Goal: Transaction & Acquisition: Purchase product/service

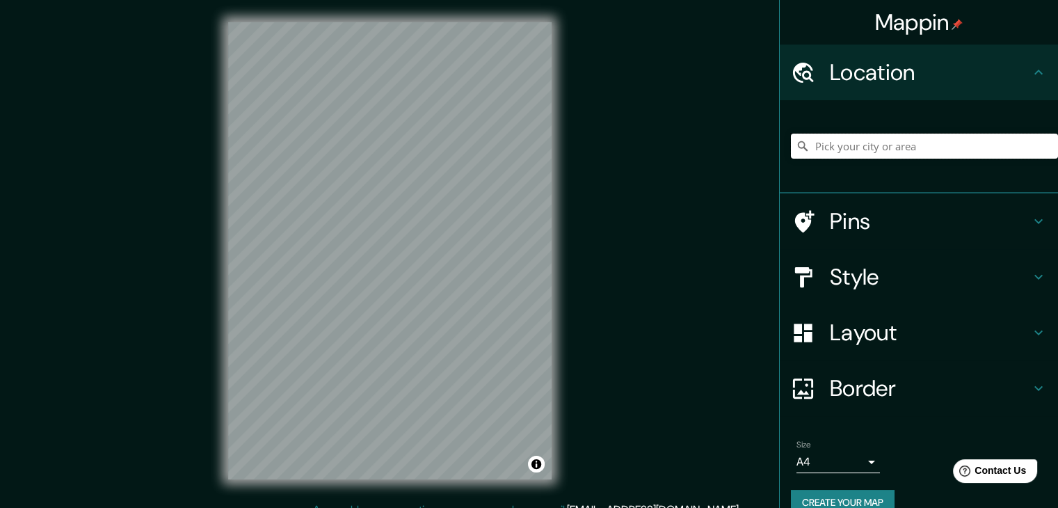
click at [815, 143] on input "Pick your city or area" at bounding box center [924, 146] width 267 height 25
type input "Chiclayo, Departamento de [GEOGRAPHIC_DATA], [GEOGRAPHIC_DATA]"
click at [830, 284] on h4 "Style" at bounding box center [930, 277] width 200 height 28
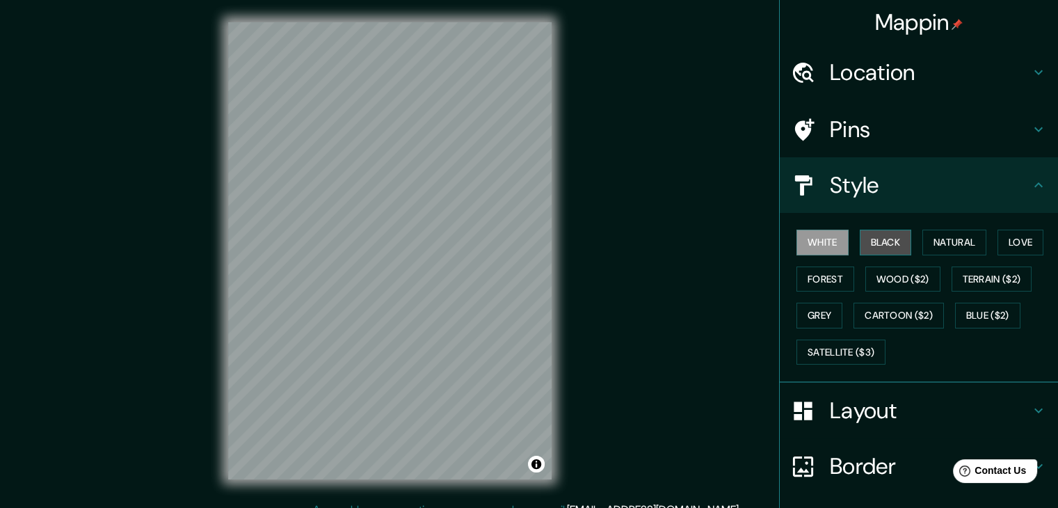
click at [860, 243] on button "Black" at bounding box center [886, 243] width 52 height 26
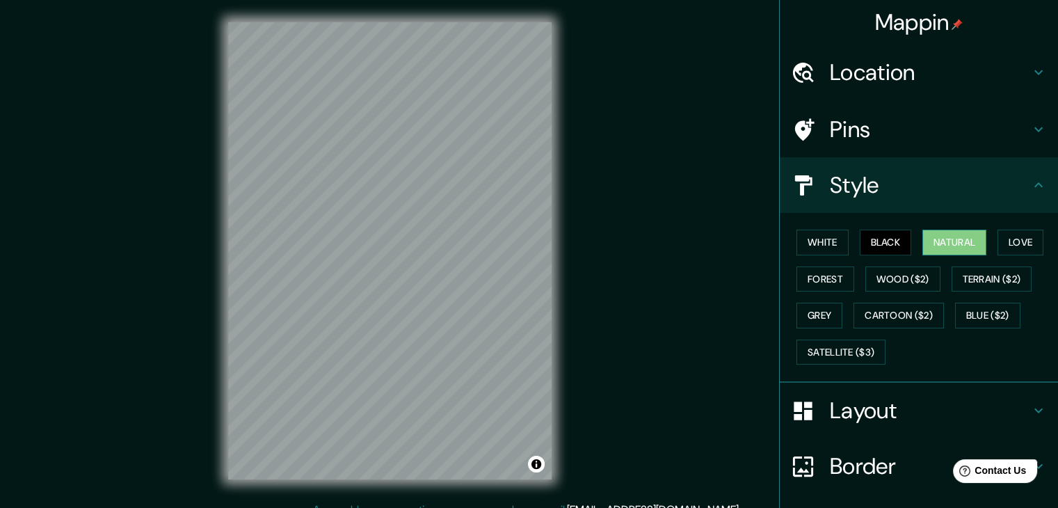
click at [943, 245] on button "Natural" at bounding box center [954, 243] width 64 height 26
click at [997, 252] on button "Love" at bounding box center [1020, 243] width 46 height 26
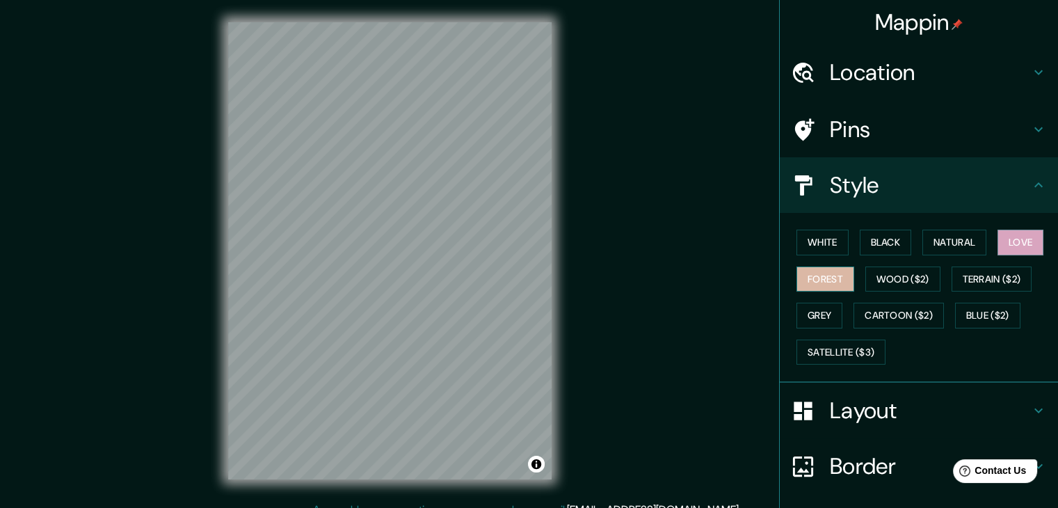
click at [826, 275] on button "Forest" at bounding box center [825, 279] width 58 height 26
click at [875, 274] on button "Wood ($2)" at bounding box center [902, 279] width 75 height 26
click at [909, 274] on button "Wood ($2)" at bounding box center [902, 279] width 75 height 26
click at [910, 275] on button "Wood ($2)" at bounding box center [902, 279] width 75 height 26
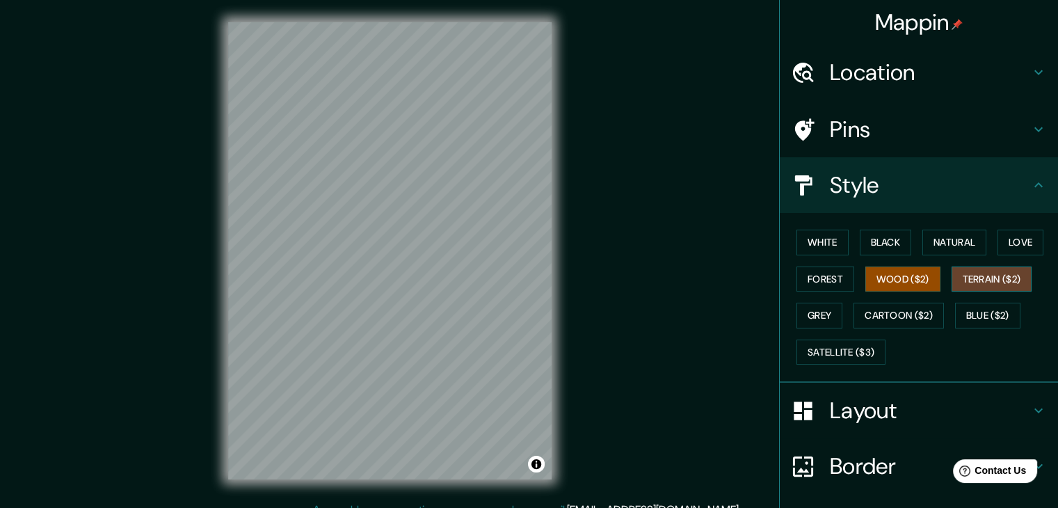
click at [997, 278] on button "Terrain ($2)" at bounding box center [992, 279] width 81 height 26
click at [804, 310] on button "Grey" at bounding box center [819, 316] width 46 height 26
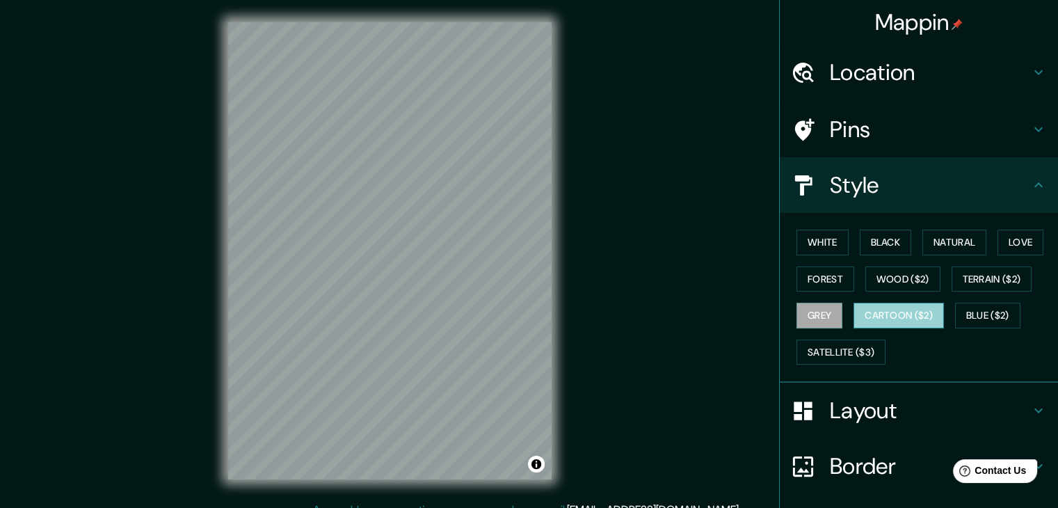
click at [858, 305] on button "Cartoon ($2)" at bounding box center [898, 316] width 90 height 26
click at [984, 312] on button "Blue ($2)" at bounding box center [987, 316] width 65 height 26
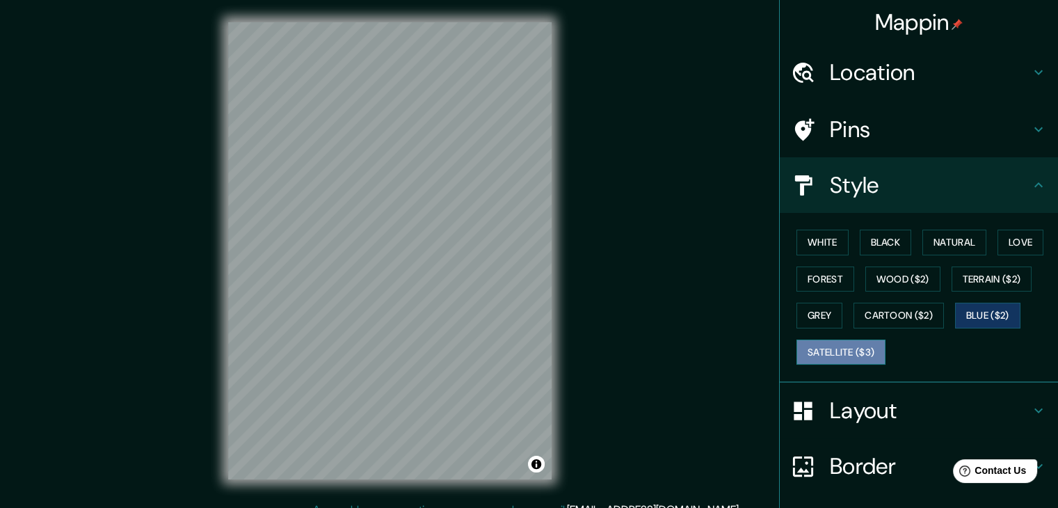
click at [825, 349] on button "Satellite ($3)" at bounding box center [840, 352] width 89 height 26
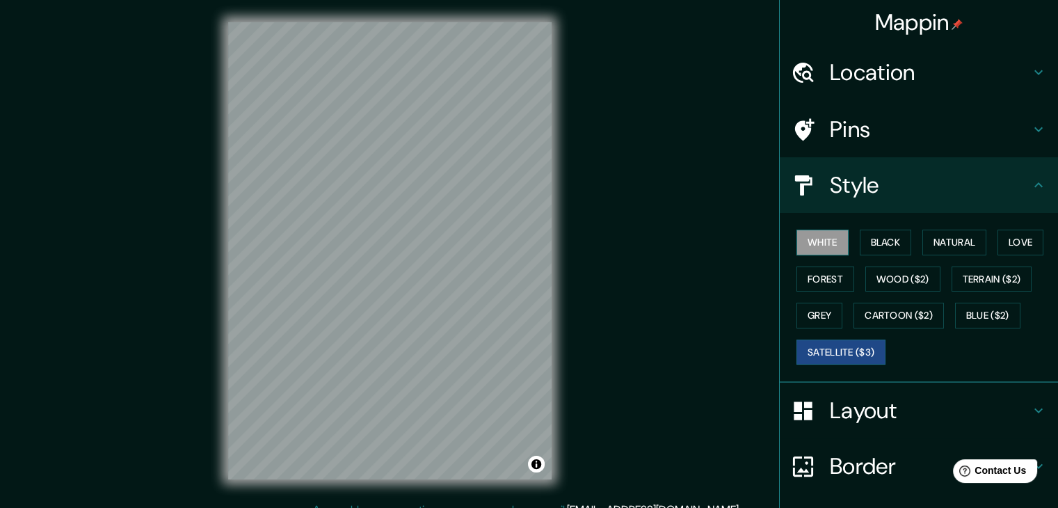
click at [801, 250] on button "White" at bounding box center [822, 243] width 52 height 26
click at [880, 248] on button "Black" at bounding box center [886, 243] width 52 height 26
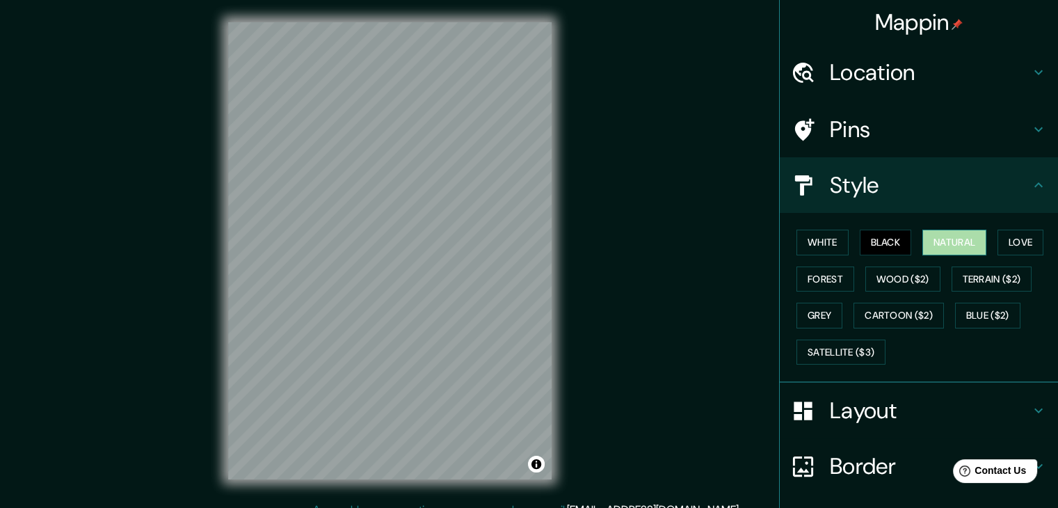
click at [934, 239] on button "Natural" at bounding box center [954, 243] width 64 height 26
click at [824, 250] on button "White" at bounding box center [822, 243] width 52 height 26
click at [958, 246] on button "Natural" at bounding box center [954, 243] width 64 height 26
click at [673, 269] on div "Mappin Location [GEOGRAPHIC_DATA], [GEOGRAPHIC_DATA], [GEOGRAPHIC_DATA] [GEOGRA…" at bounding box center [529, 262] width 1058 height 524
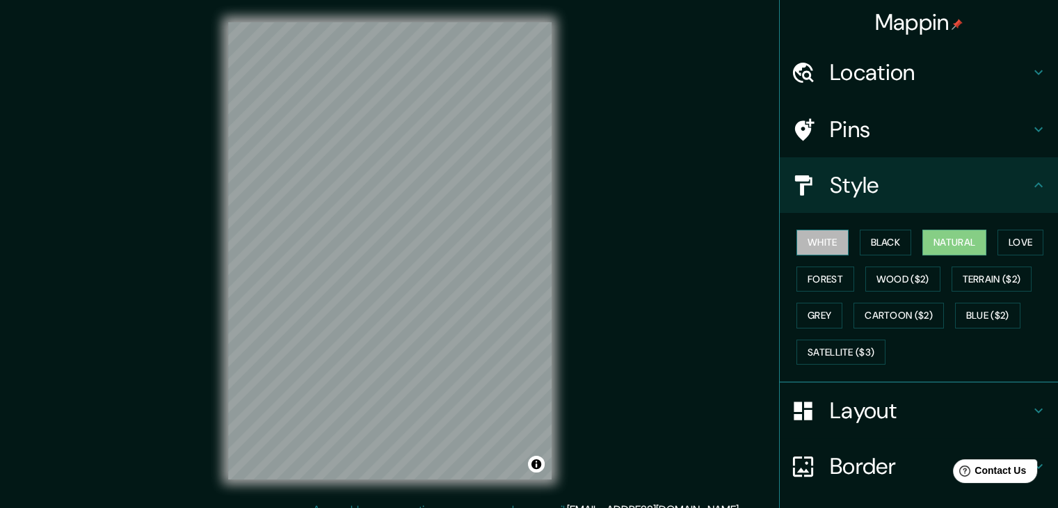
click at [821, 243] on button "White" at bounding box center [822, 243] width 52 height 26
click at [923, 235] on button "Natural" at bounding box center [954, 243] width 64 height 26
click at [861, 197] on h4 "Style" at bounding box center [930, 185] width 200 height 28
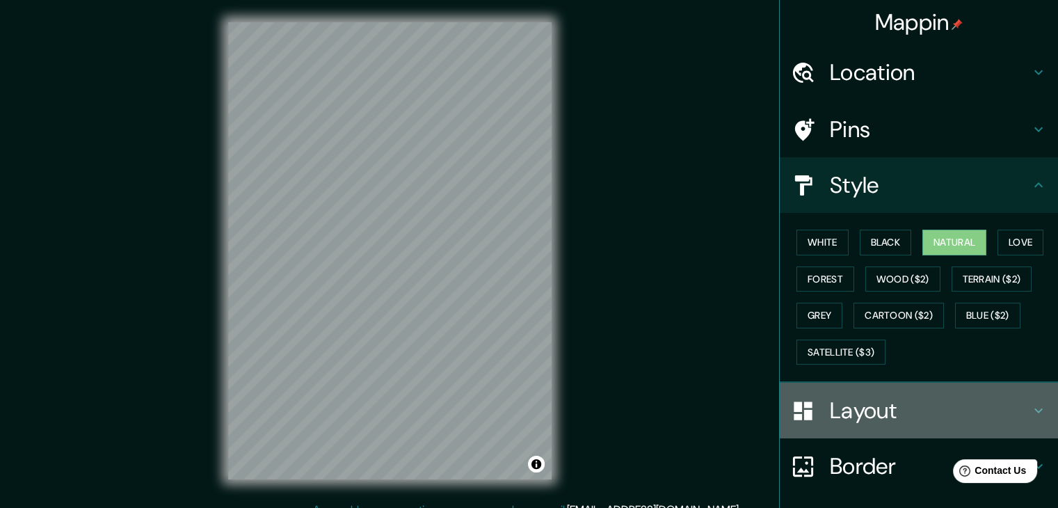
click at [807, 399] on div at bounding box center [810, 411] width 39 height 24
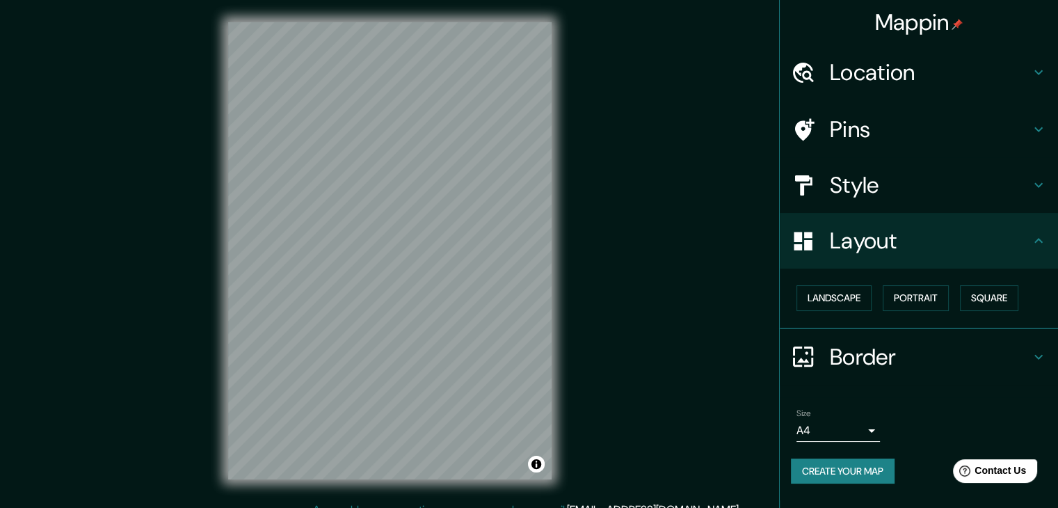
click at [851, 418] on body "Mappin Location [GEOGRAPHIC_DATA], [GEOGRAPHIC_DATA], [GEOGRAPHIC_DATA] [GEOGRA…" at bounding box center [529, 254] width 1058 height 508
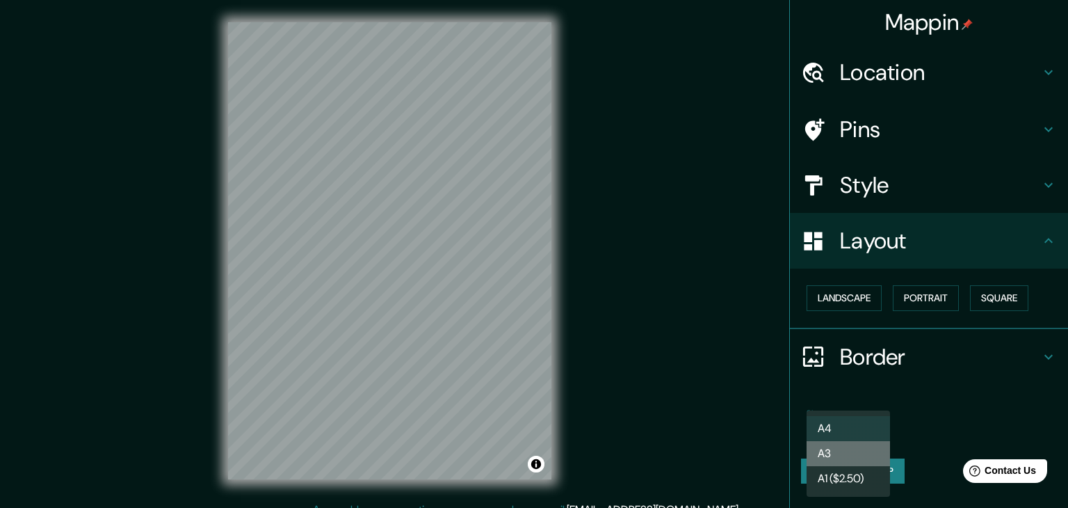
click at [844, 448] on li "A3" at bounding box center [848, 453] width 83 height 25
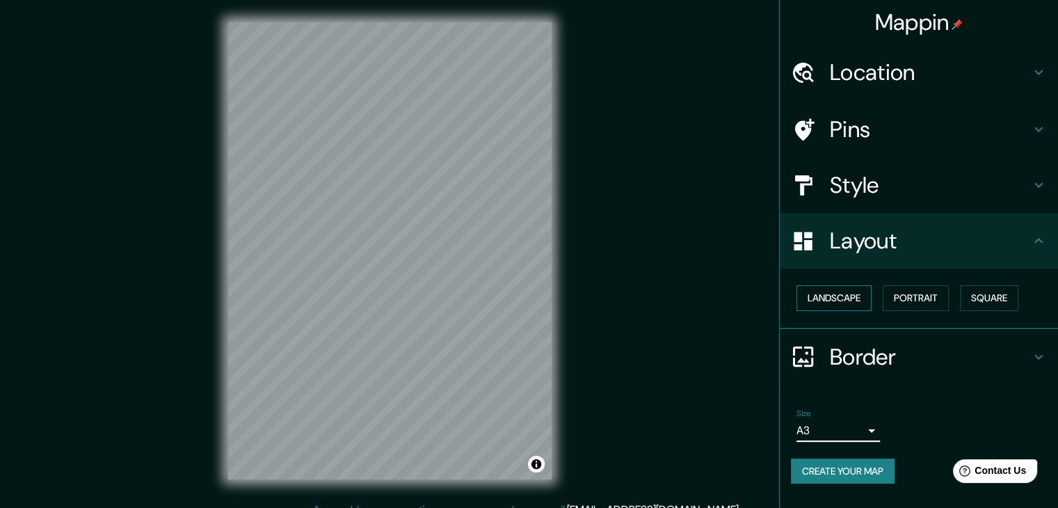
click at [832, 298] on button "Landscape" at bounding box center [833, 298] width 75 height 26
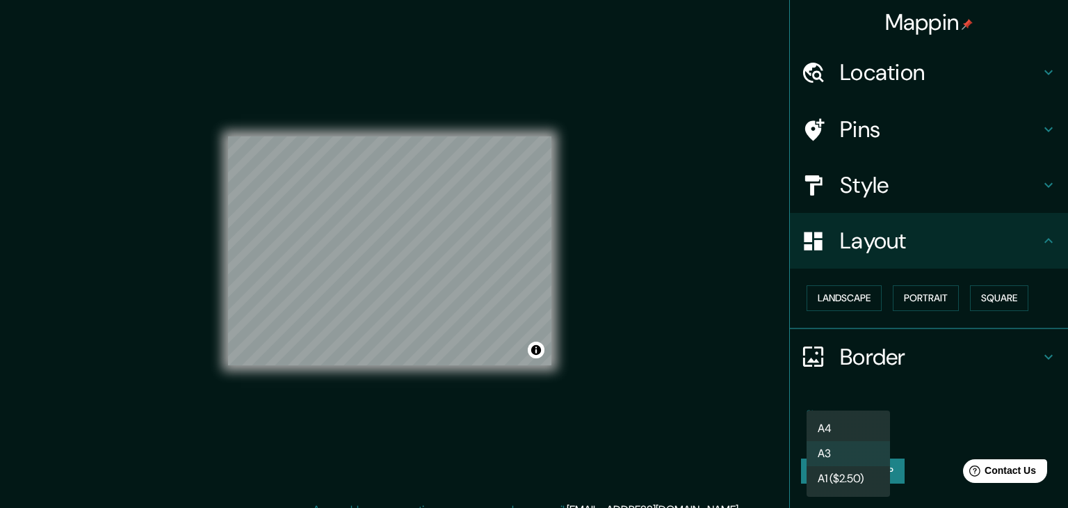
click at [824, 418] on body "Mappin Location [GEOGRAPHIC_DATA], [GEOGRAPHIC_DATA], [GEOGRAPHIC_DATA] [GEOGRA…" at bounding box center [534, 254] width 1068 height 508
click at [847, 424] on li "A4" at bounding box center [848, 428] width 83 height 25
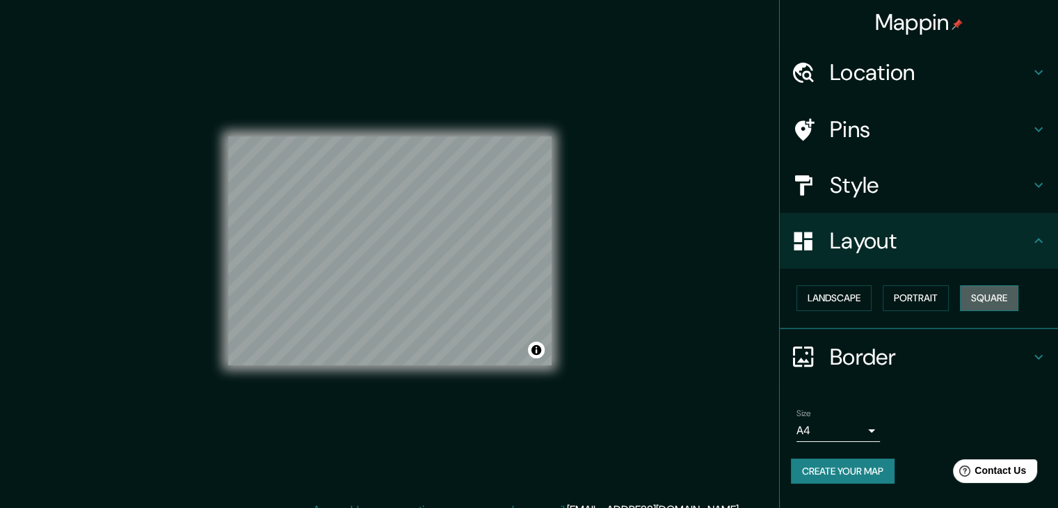
click at [978, 298] on button "Square" at bounding box center [989, 298] width 58 height 26
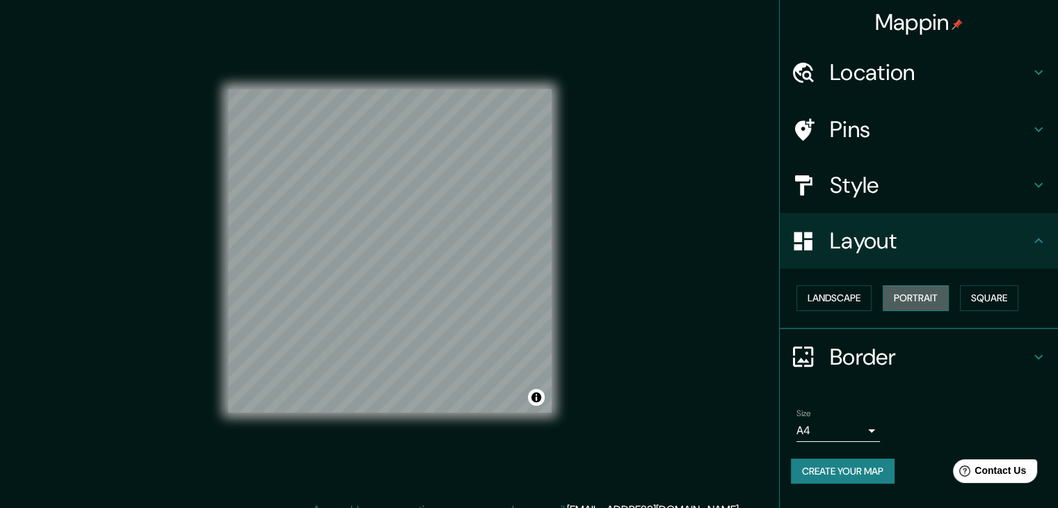
click at [929, 298] on button "Portrait" at bounding box center [916, 298] width 66 height 26
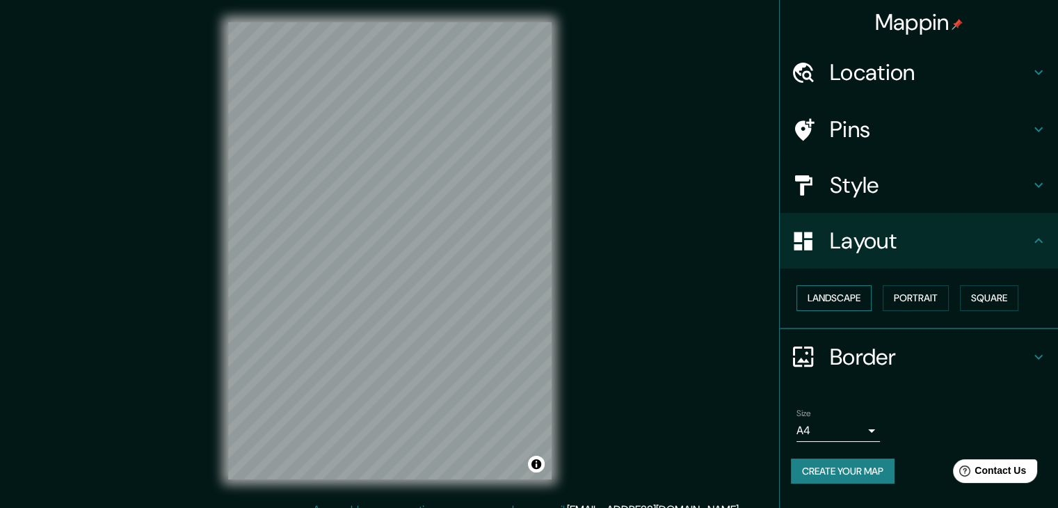
click at [856, 300] on button "Landscape" at bounding box center [833, 298] width 75 height 26
